Goal: Information Seeking & Learning: Learn about a topic

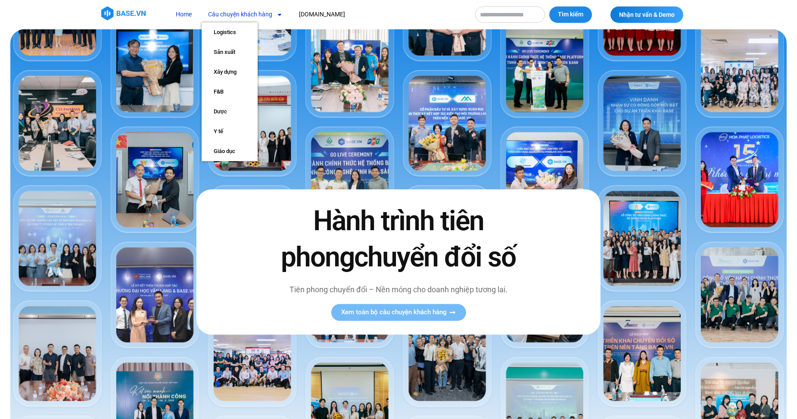
click at [252, 13] on link "Câu chuyện khách hàng" at bounding box center [245, 14] width 87 height 16
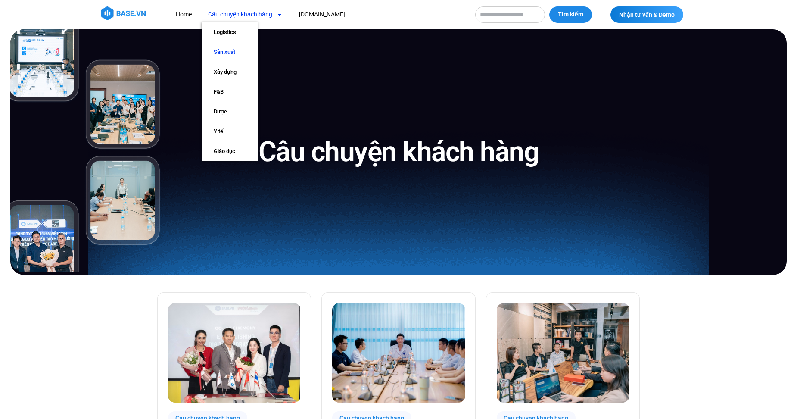
click at [226, 55] on link "Sản xuất" at bounding box center [230, 52] width 56 height 20
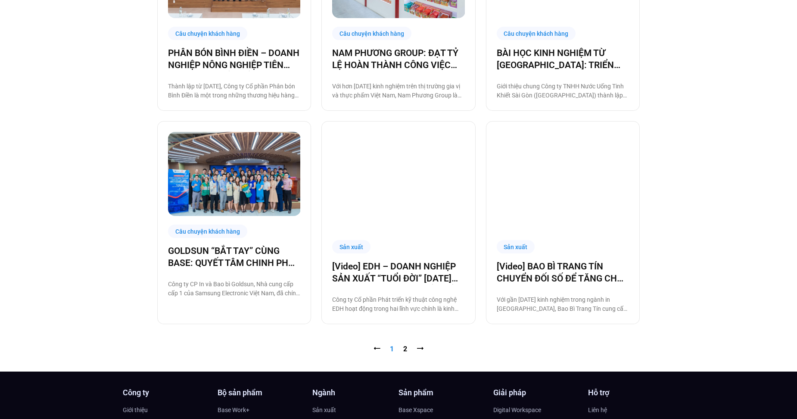
scroll to position [819, 0]
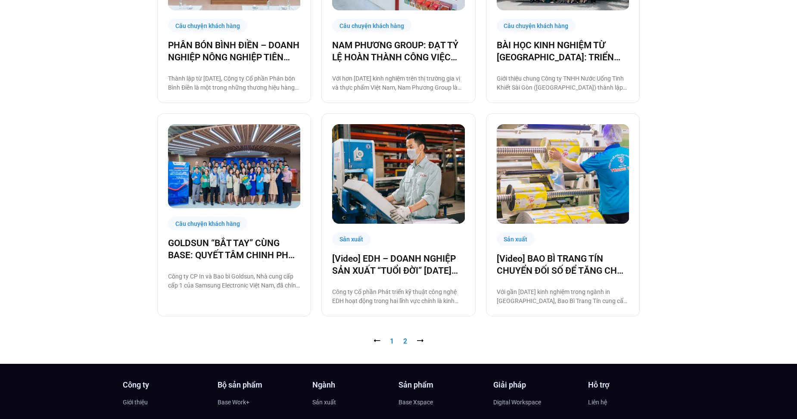
click at [407, 340] on link "Trang 2" at bounding box center [405, 341] width 4 height 8
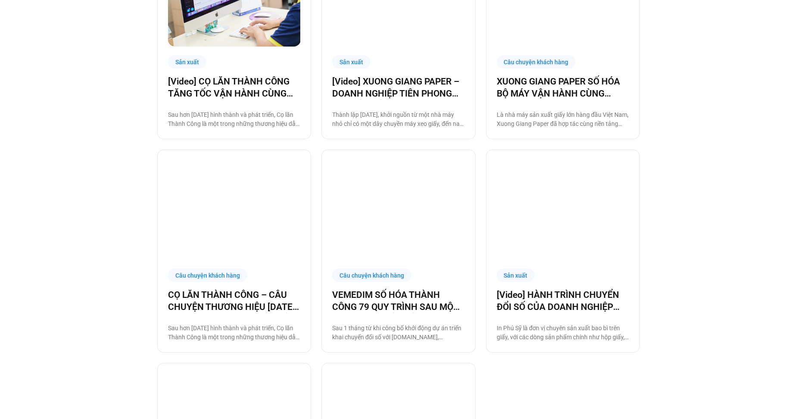
scroll to position [560, 0]
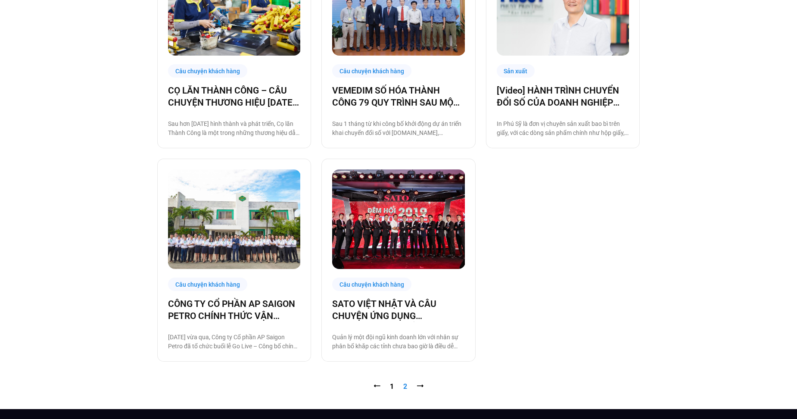
click at [395, 383] on nav "⭠ Trang 1 Trang 2 ⭢" at bounding box center [398, 386] width 483 height 10
click at [392, 385] on link "Trang 1" at bounding box center [392, 386] width 4 height 8
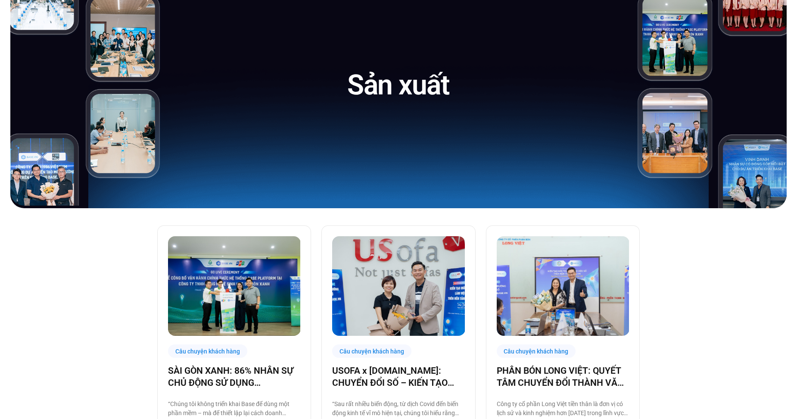
scroll to position [172, 0]
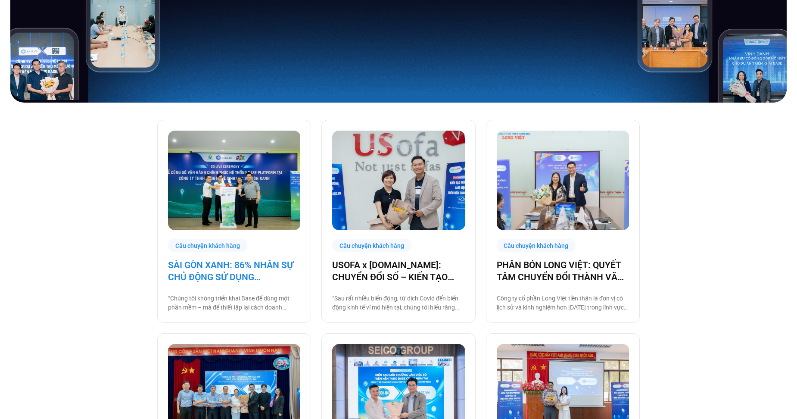
click at [276, 276] on link "SÀI GÒN XANH: 86% NHÂN SỰ CHỦ ĐỘNG SỬ DỤNG BASE.VN, ĐẶT NỀN MÓNG CHO MỘT HỆ SIN…" at bounding box center [234, 271] width 132 height 24
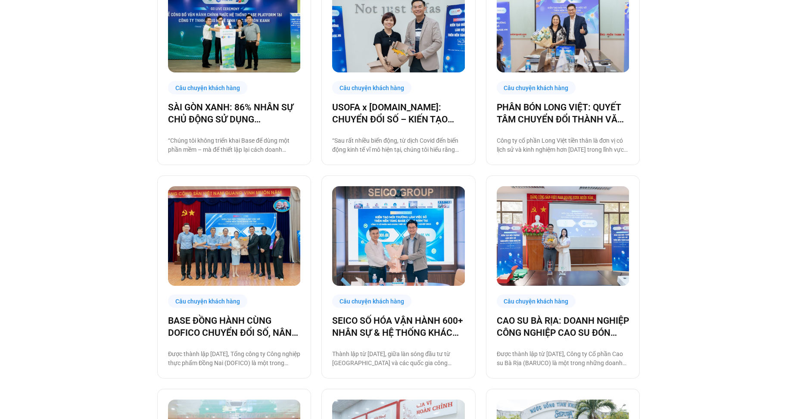
scroll to position [345, 0]
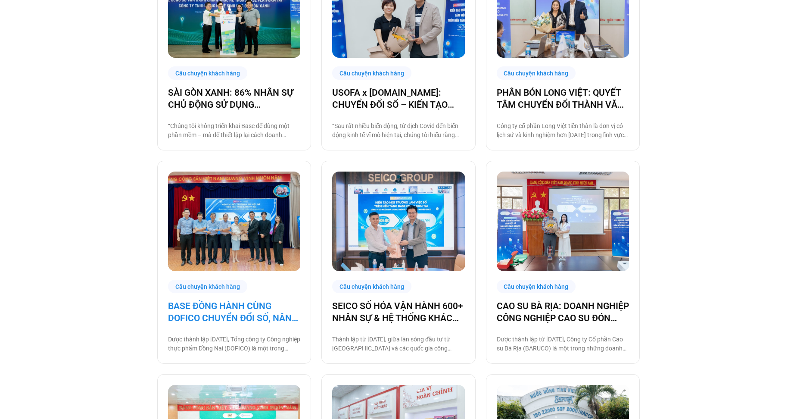
click at [268, 322] on link "BASE ĐỒNG HÀNH CÙNG DOFICO CHUYỂN ĐỔI SỐ, NÂNG CAO VỊ THẾ DOANH NGHIỆP VIỆT" at bounding box center [234, 312] width 132 height 24
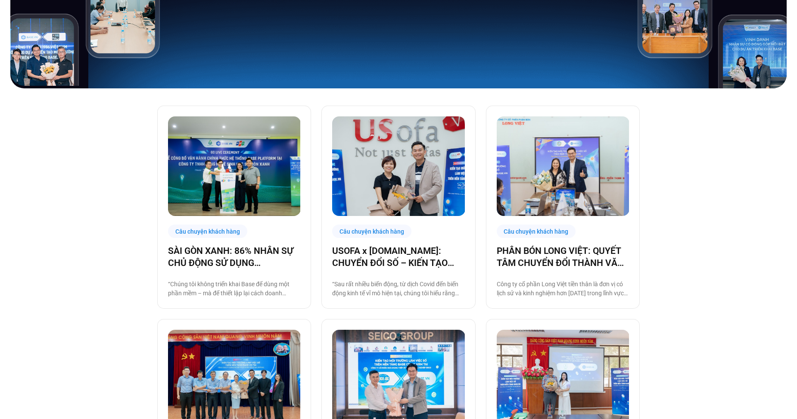
scroll to position [172, 0]
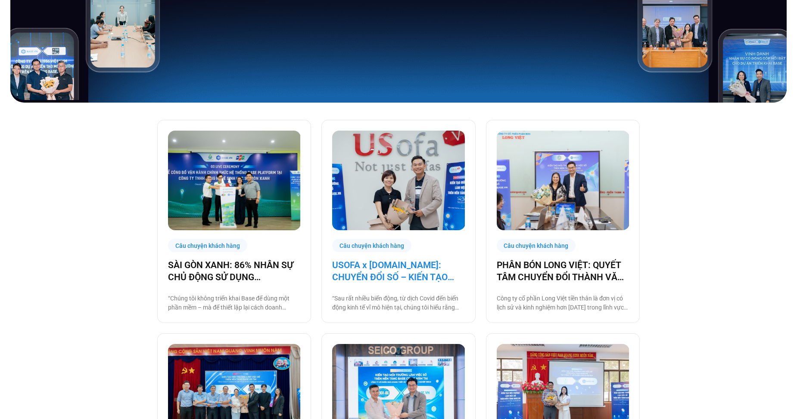
click at [441, 272] on link "USOFA x [DOMAIN_NAME]: CHUYỂN ĐỔI SỐ – KIẾN TẠO NỘI LỰC CHINH PHỤC THỊ TRƯỜNG Q…" at bounding box center [398, 271] width 132 height 24
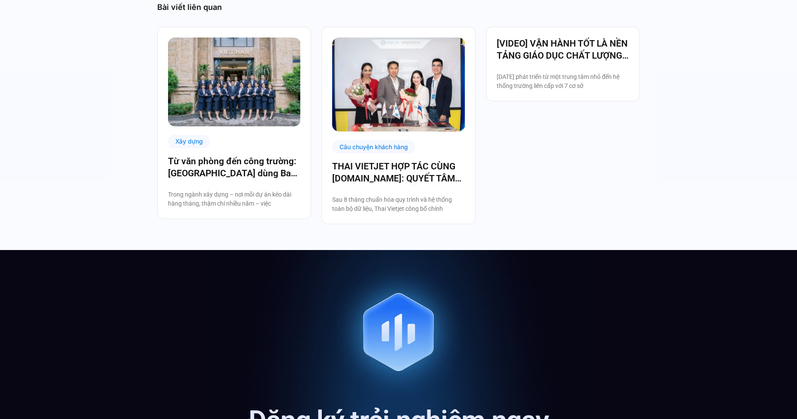
scroll to position [1379, 0]
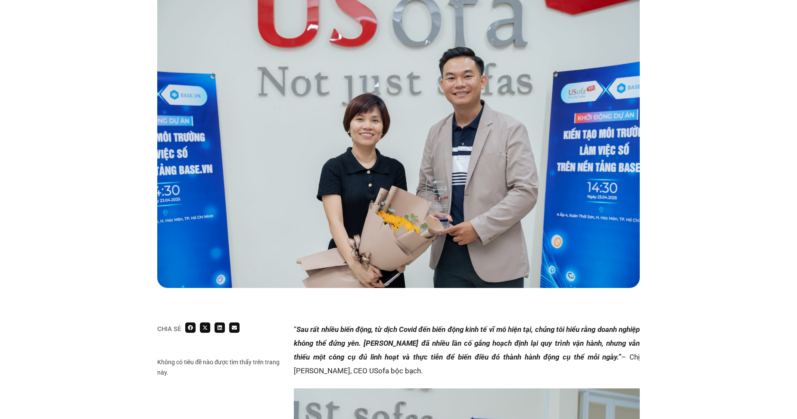
scroll to position [43, 0]
